Goal: Information Seeking & Learning: Find specific page/section

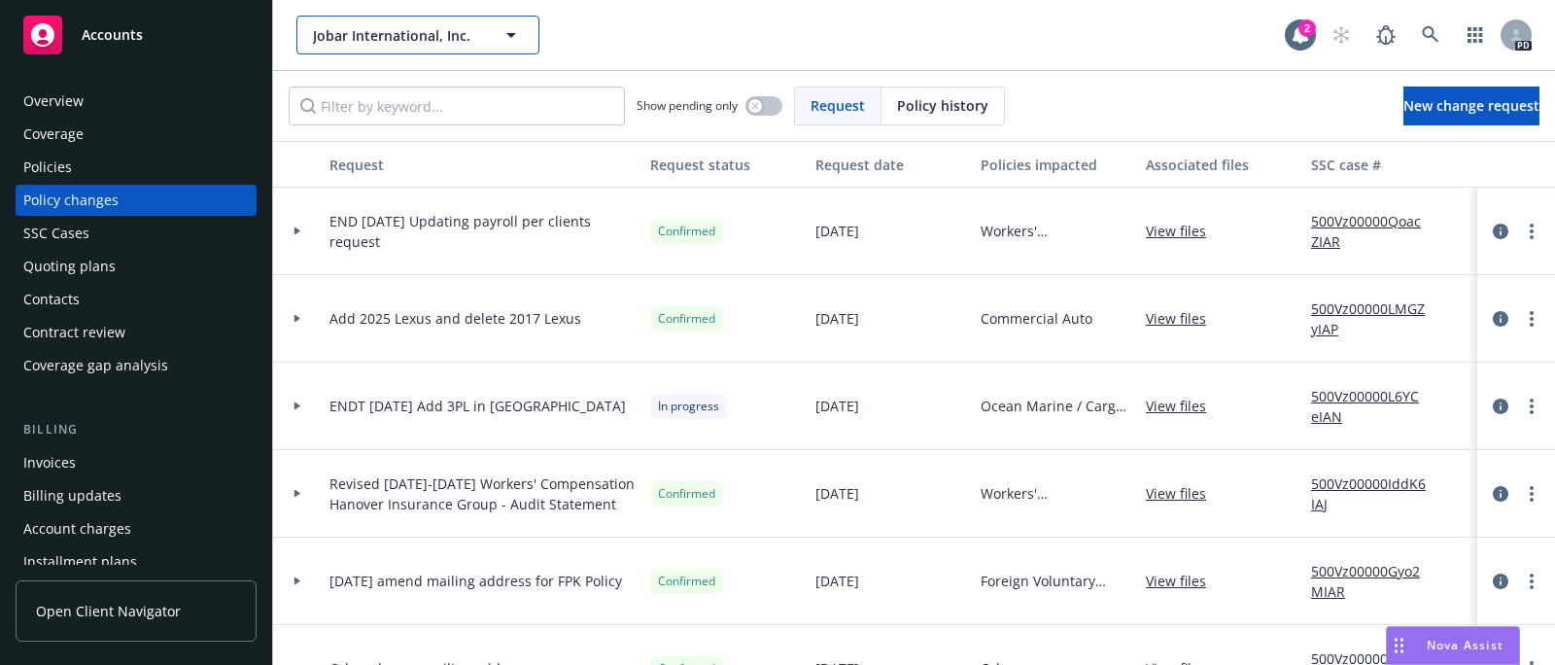
click at [517, 32] on icon "button" at bounding box center [511, 34] width 23 height 23
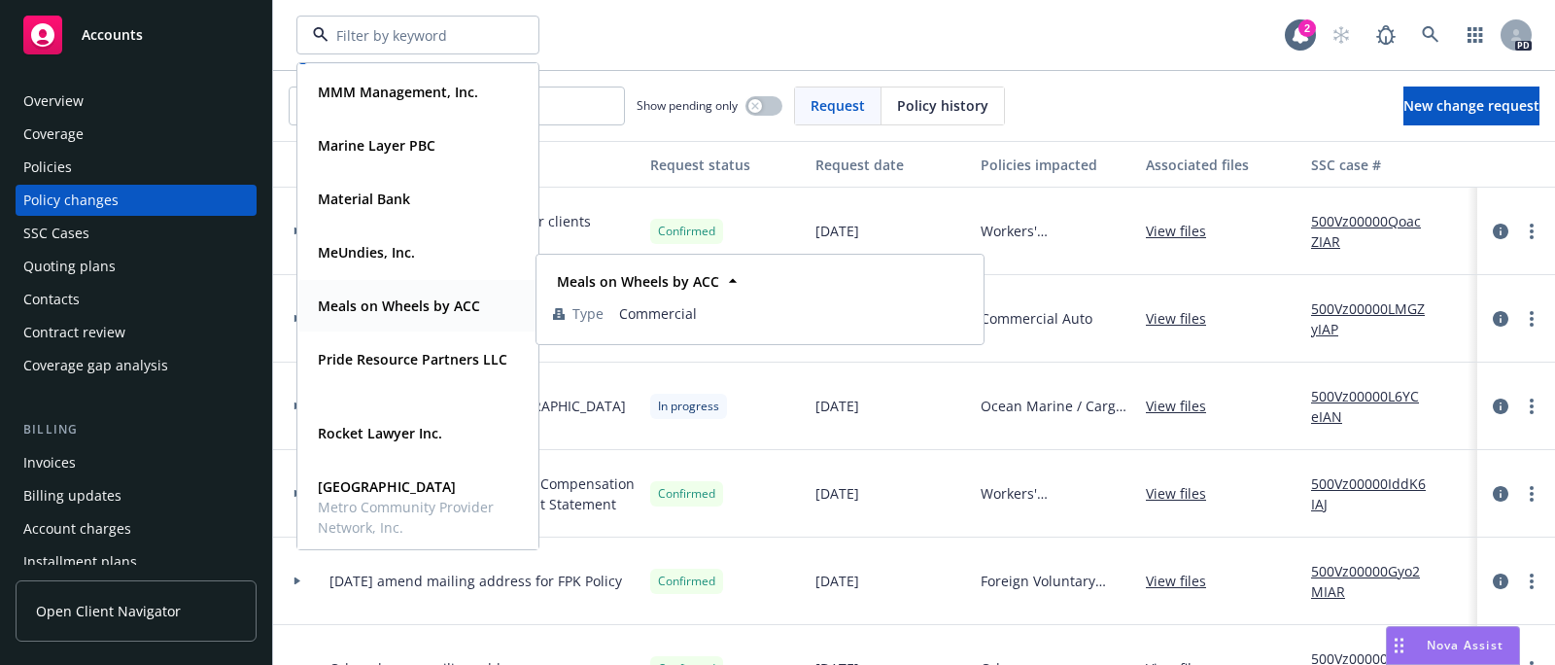
scroll to position [726, 0]
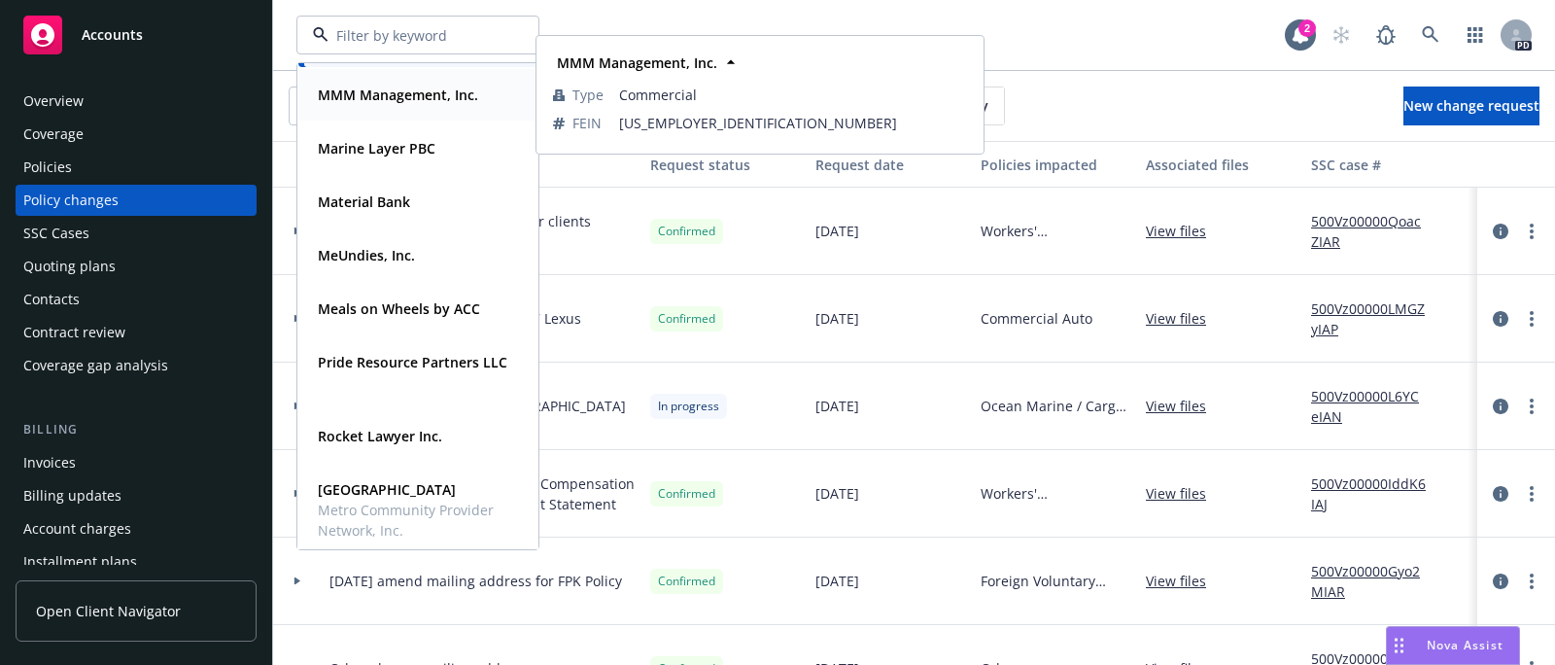
click at [372, 96] on strong "MMM Management, Inc." at bounding box center [398, 95] width 160 height 18
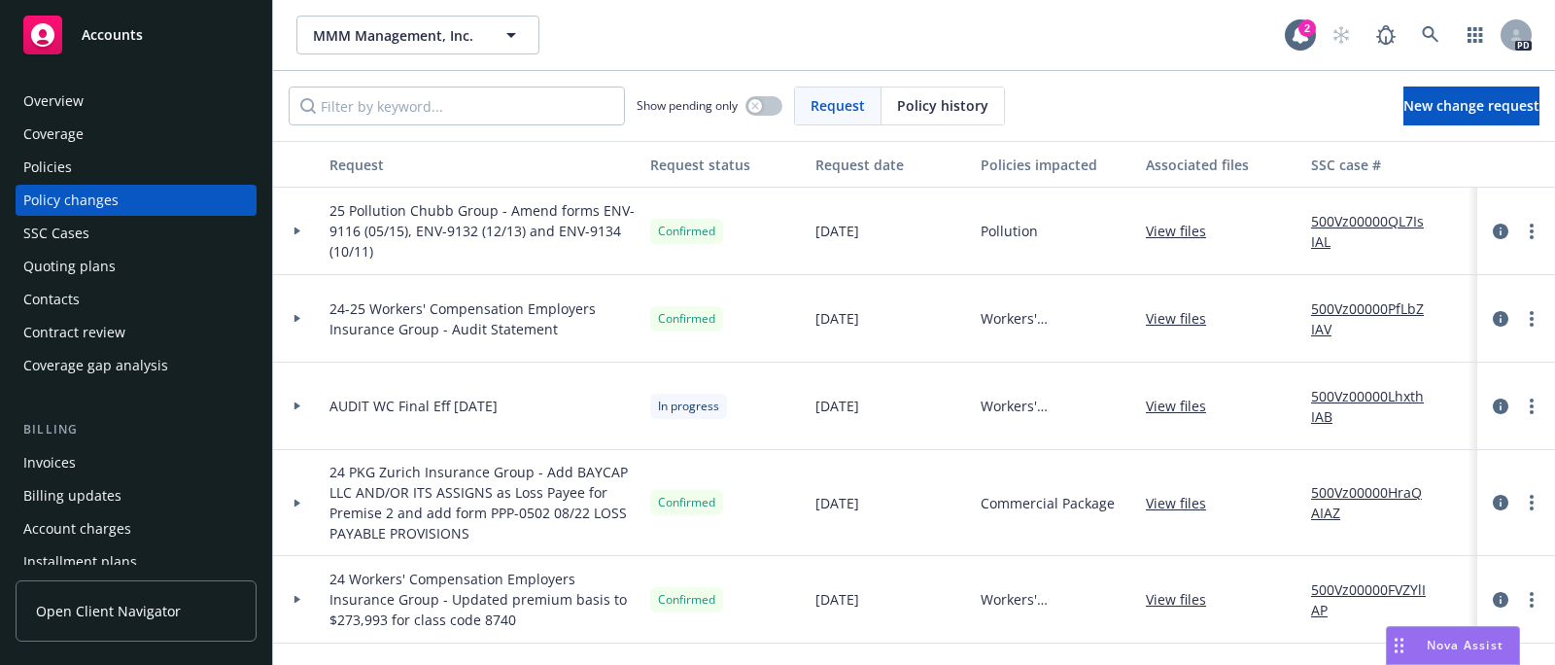
click at [36, 464] on div "Invoices" at bounding box center [49, 462] width 52 height 31
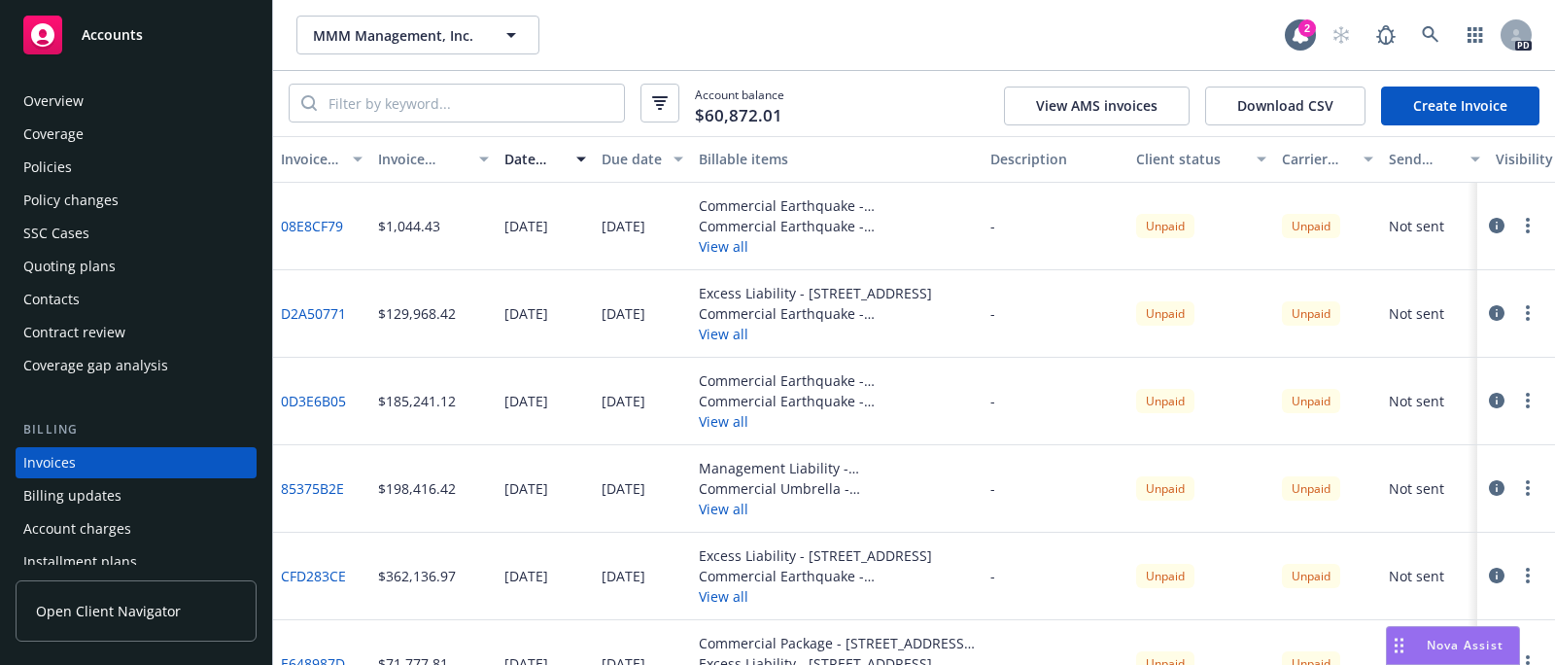
click at [40, 159] on div "Policies" at bounding box center [47, 167] width 49 height 31
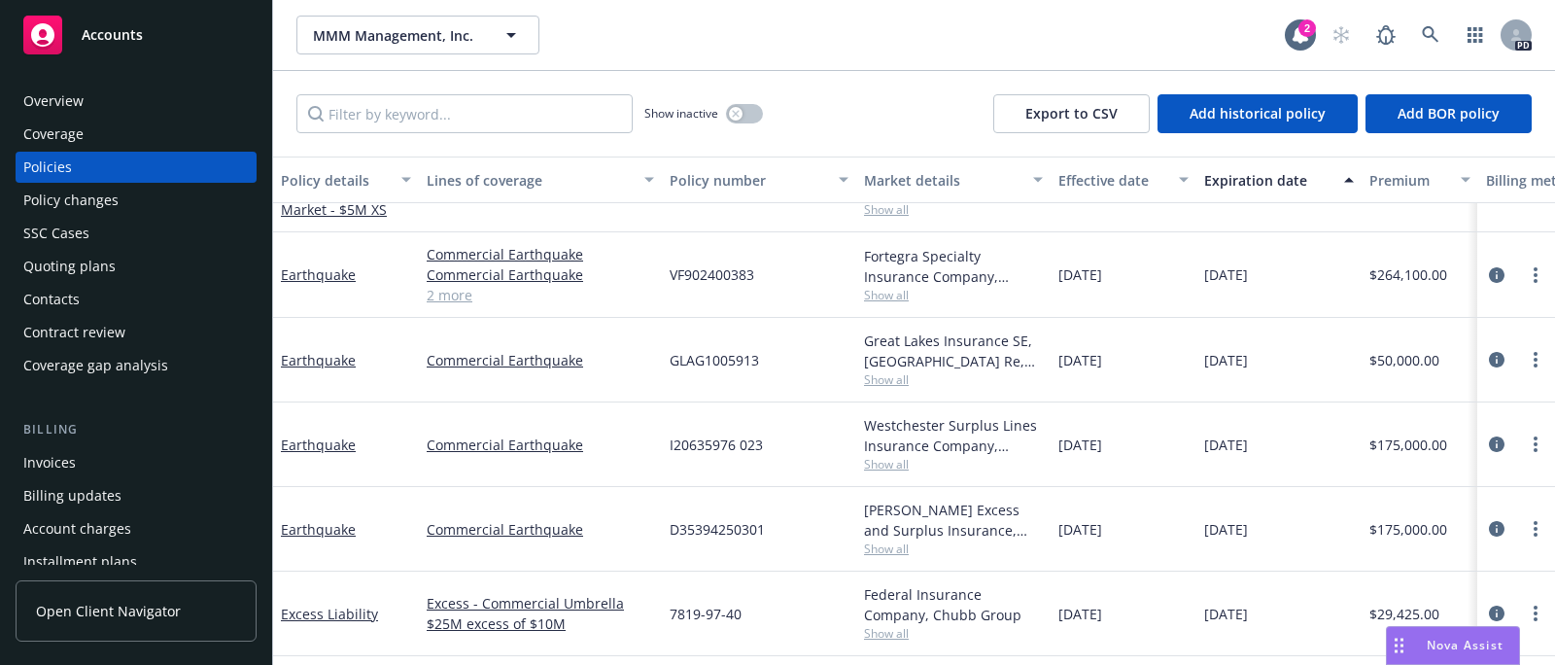
scroll to position [611, 0]
click at [309, 273] on link "Earthquake" at bounding box center [318, 271] width 75 height 18
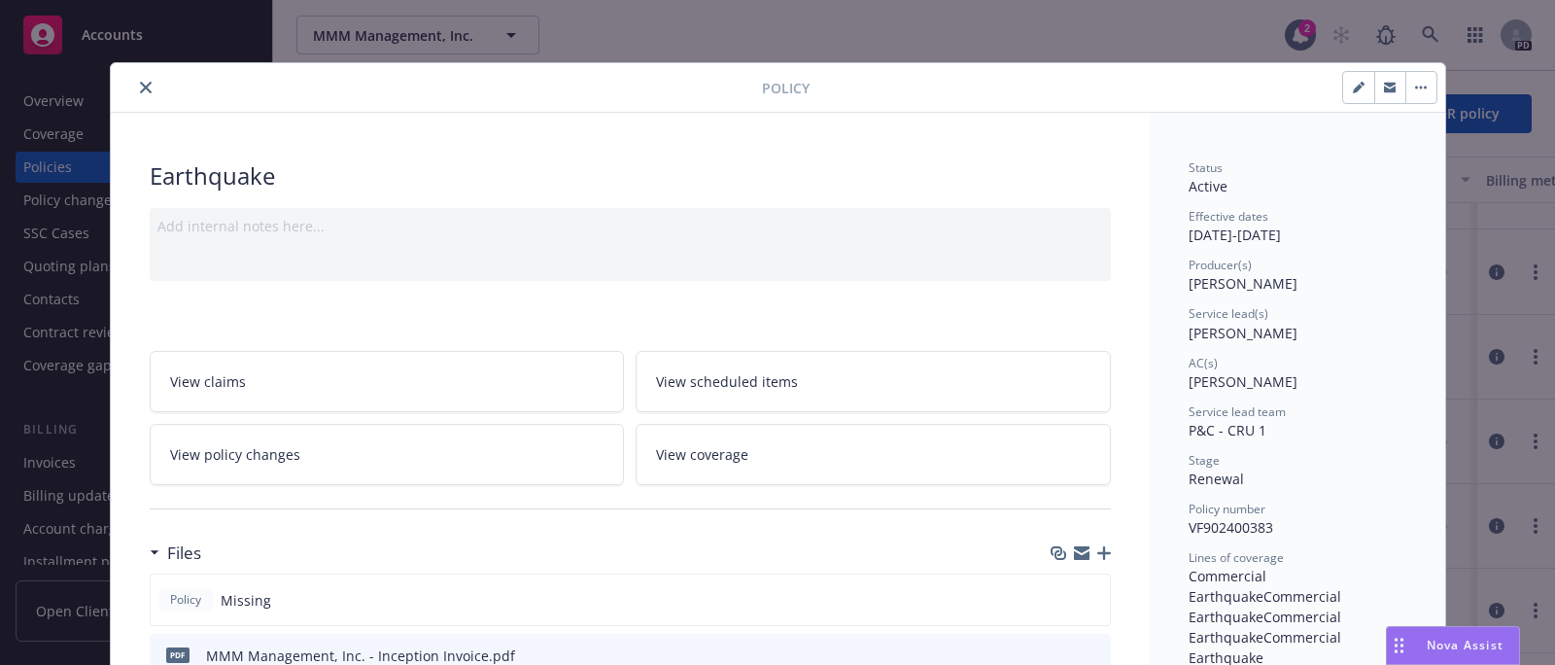
click at [140, 85] on icon "close" at bounding box center [146, 88] width 12 height 12
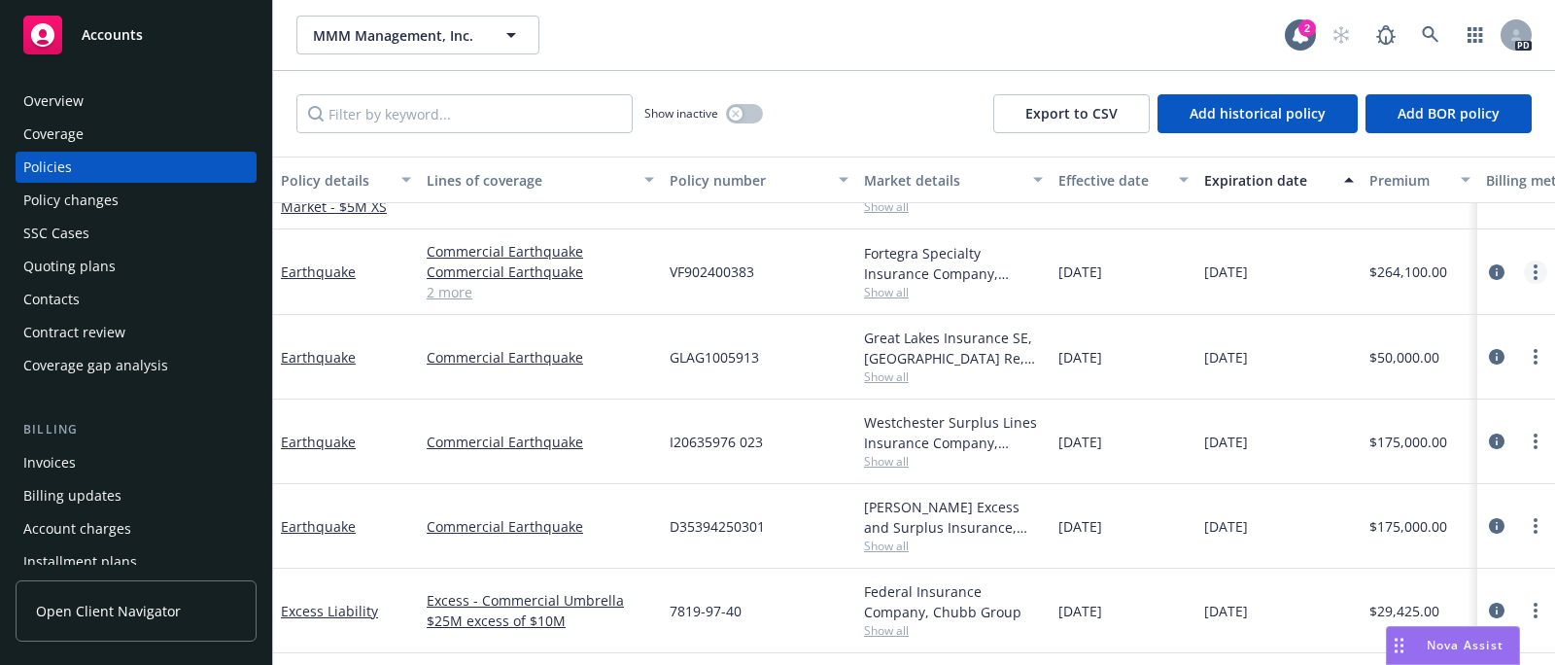
click at [1526, 273] on link "more" at bounding box center [1535, 272] width 23 height 23
click at [1397, 272] on span "$264,100.00" at bounding box center [1409, 271] width 78 height 20
click at [1396, 272] on span "$264,100.00" at bounding box center [1409, 271] width 78 height 20
click at [286, 271] on link "Earthquake" at bounding box center [318, 271] width 75 height 18
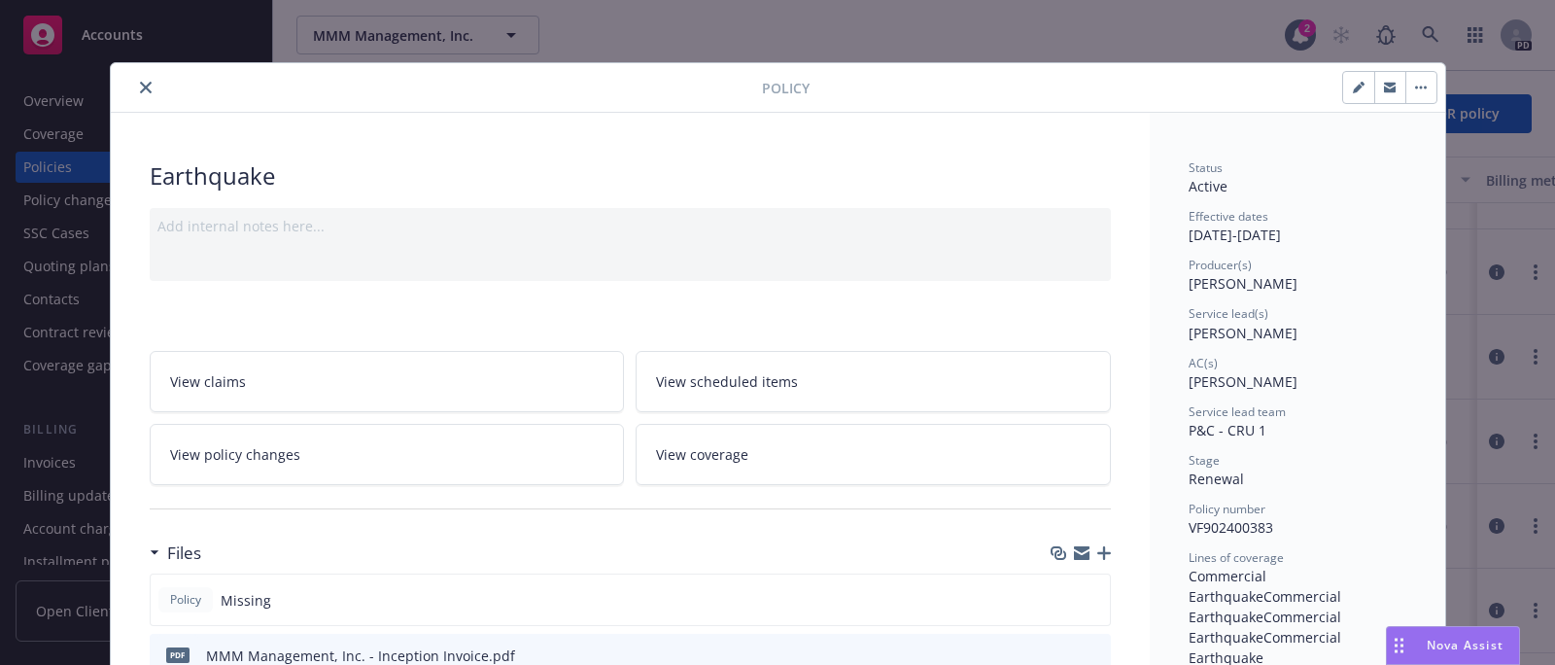
scroll to position [58, 0]
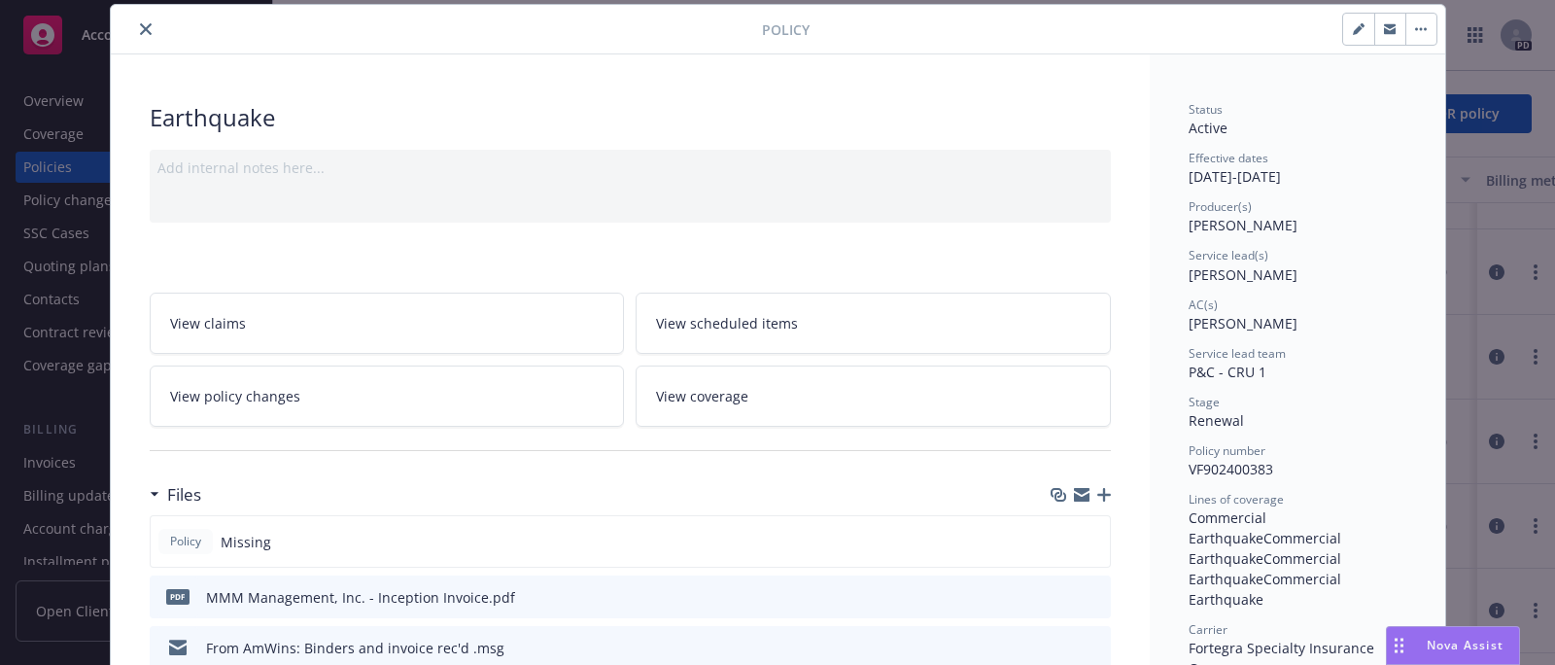
click at [142, 33] on icon "close" at bounding box center [146, 29] width 12 height 12
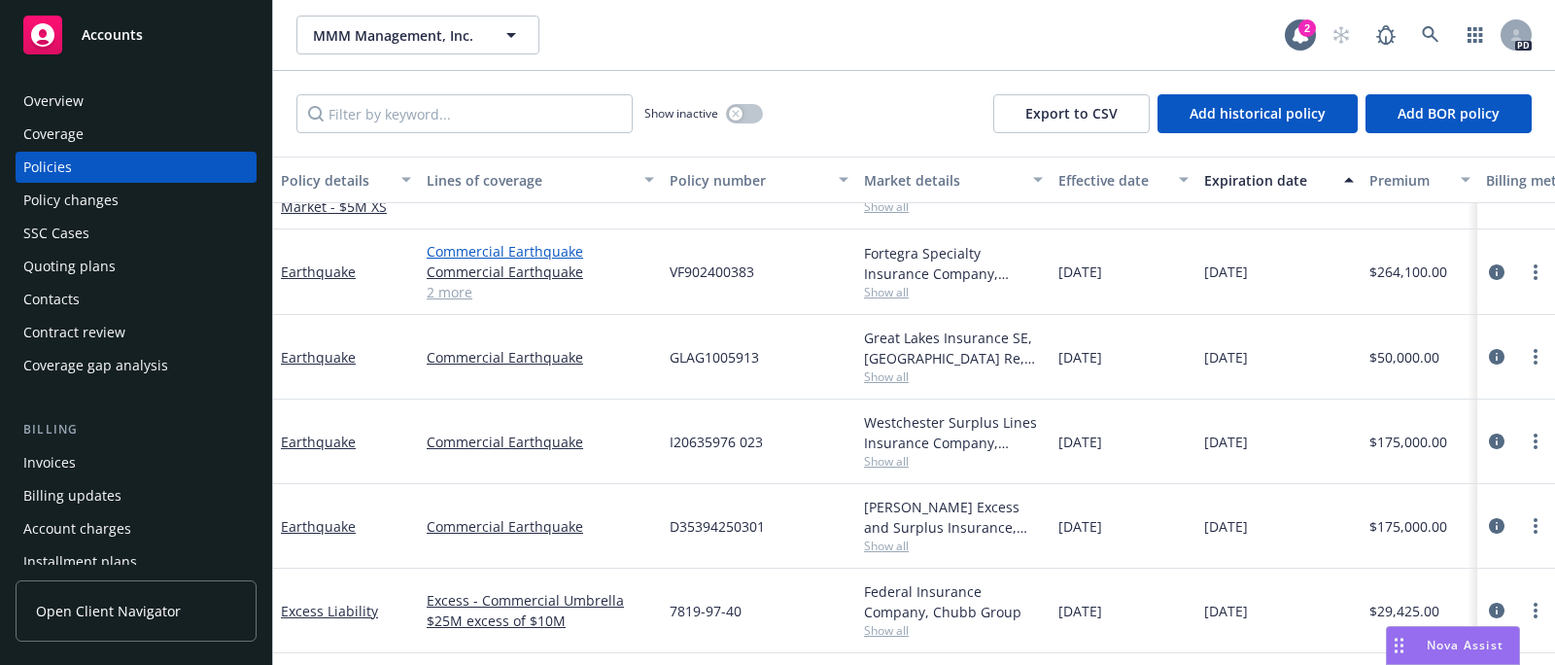
click at [503, 251] on link "Commercial Earthquake" at bounding box center [540, 251] width 227 height 20
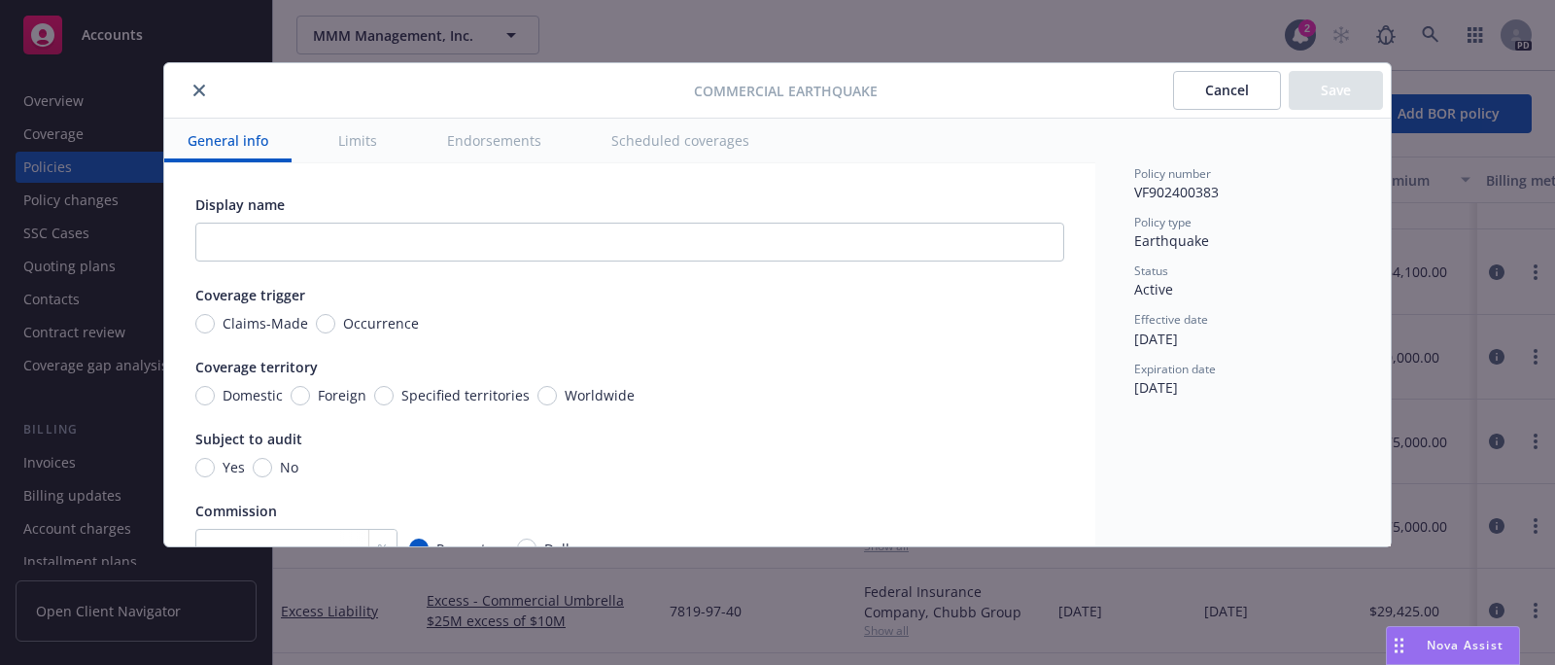
click at [192, 91] on button "close" at bounding box center [199, 90] width 23 height 23
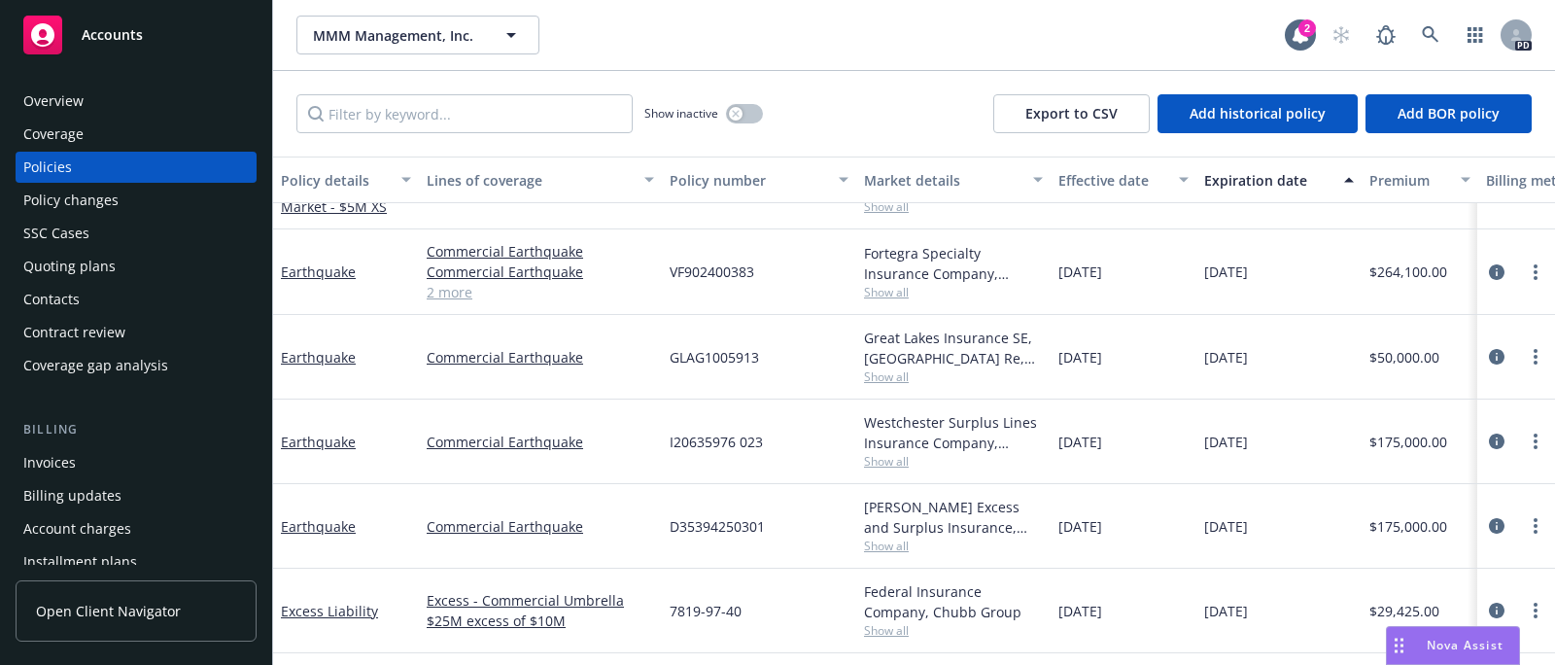
click at [55, 163] on div "Policies" at bounding box center [47, 167] width 49 height 31
